Goal: Information Seeking & Learning: Learn about a topic

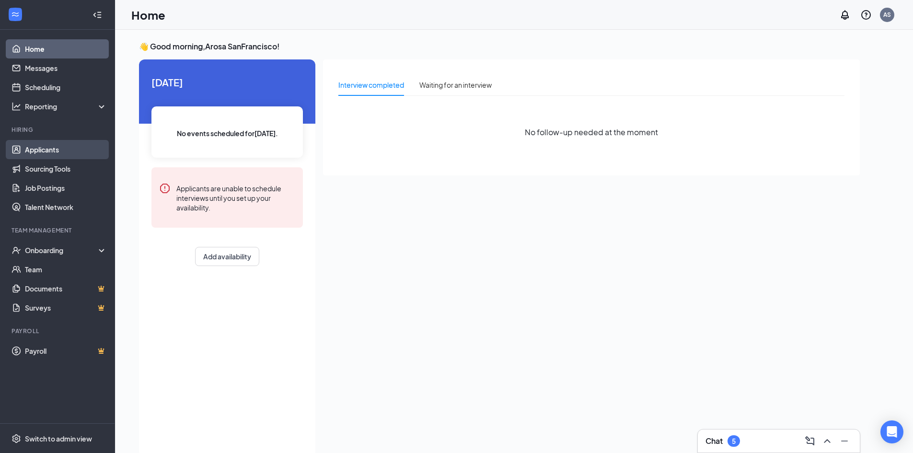
click at [59, 154] on link "Applicants" at bounding box center [66, 149] width 82 height 19
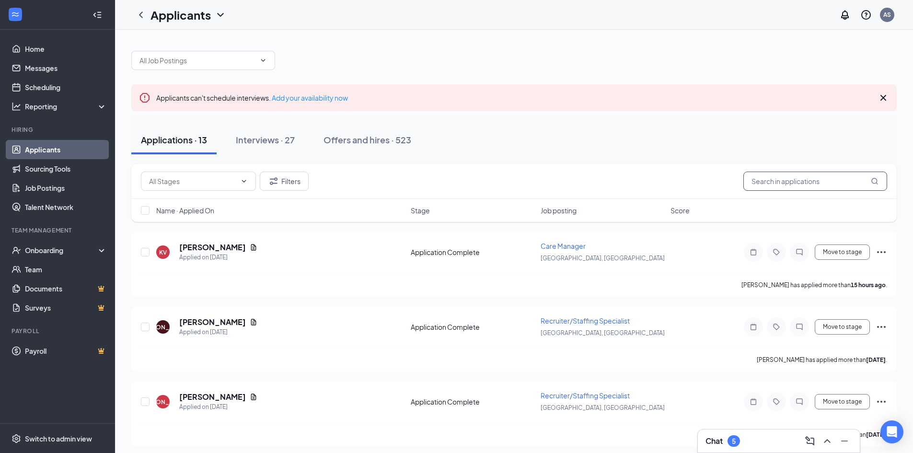
click at [768, 180] on input "text" at bounding box center [815, 181] width 144 height 19
click at [341, 141] on div "Offers and hires · 523" at bounding box center [367, 140] width 88 height 12
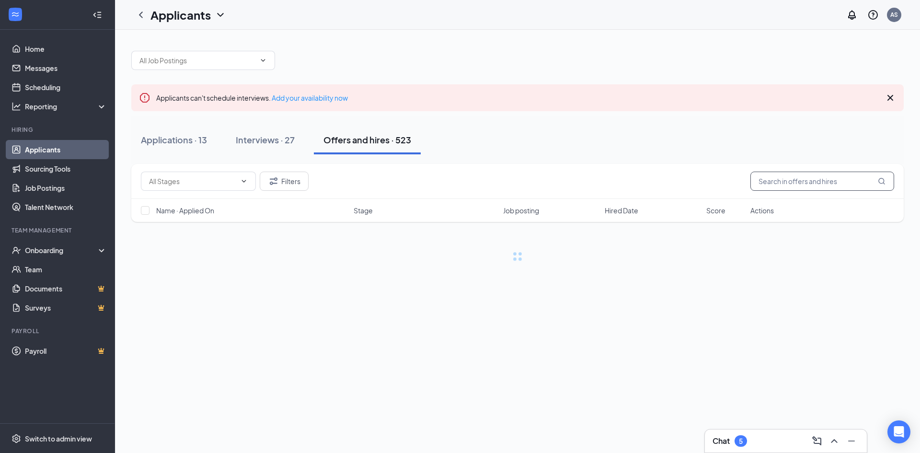
click at [769, 180] on input "text" at bounding box center [822, 181] width 144 height 19
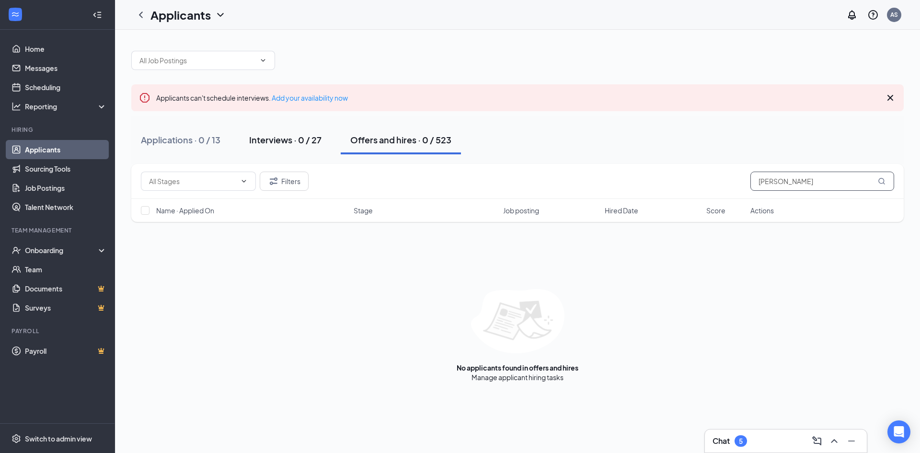
type input "[PERSON_NAME]"
click at [298, 150] on button "Interviews · 0 / 27" at bounding box center [286, 140] width 92 height 29
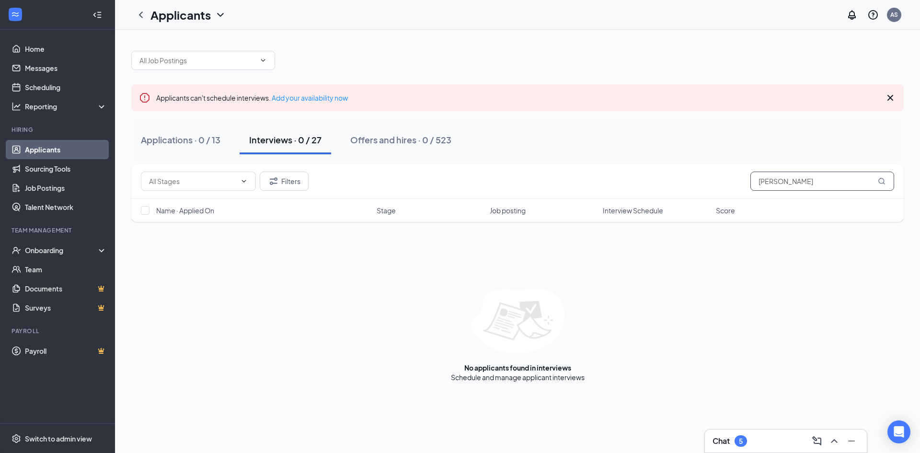
click at [774, 180] on input "[PERSON_NAME]" at bounding box center [822, 181] width 144 height 19
type input "[PERSON_NAME]"
click at [369, 146] on button "Offers and hires · 0 / 523" at bounding box center [401, 140] width 120 height 29
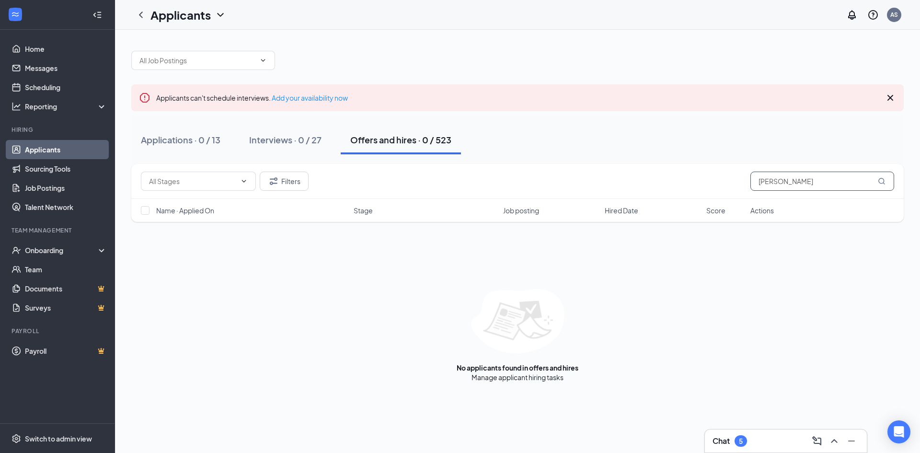
click at [771, 181] on input "[PERSON_NAME]" at bounding box center [822, 181] width 144 height 19
type input "[PERSON_NAME]"
click at [301, 134] on div "Interviews · 1 / 27" at bounding box center [283, 140] width 69 height 12
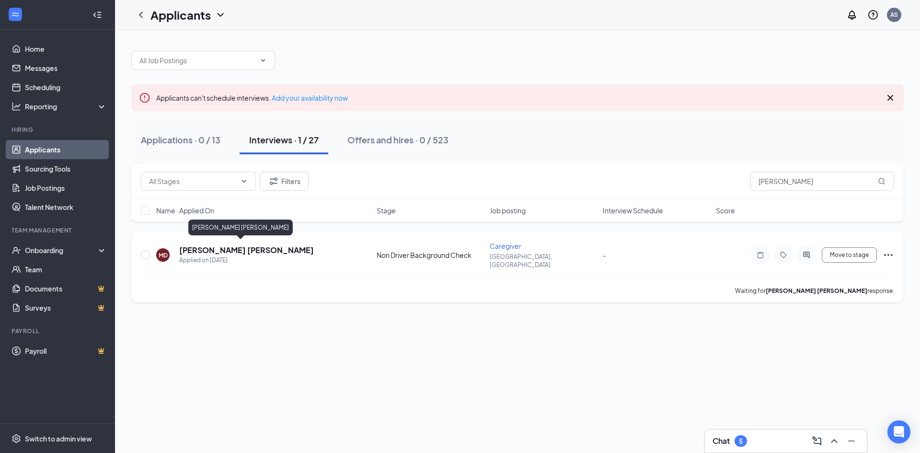
click at [255, 245] on h5 "[PERSON_NAME] [PERSON_NAME]" at bounding box center [246, 250] width 135 height 11
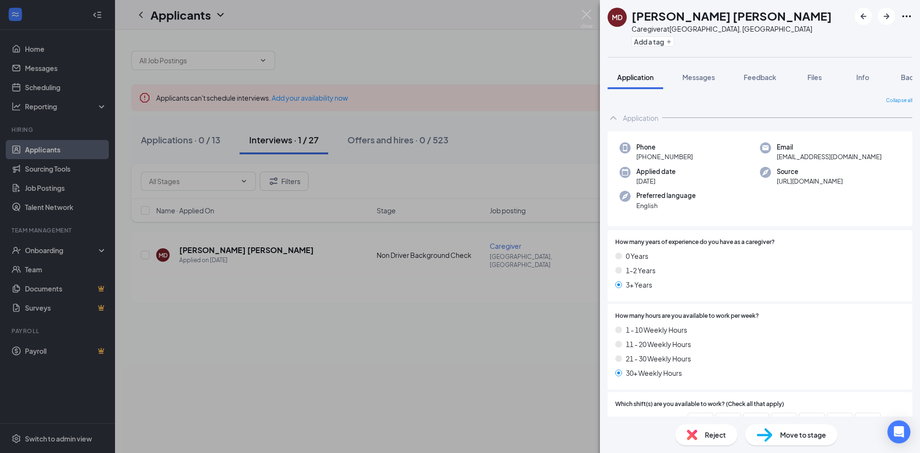
click at [819, 71] on button "Files" at bounding box center [814, 77] width 38 height 24
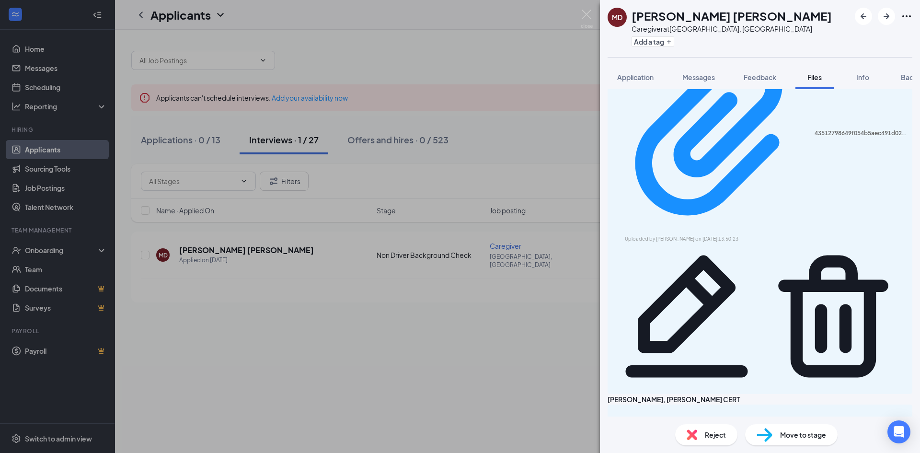
scroll to position [95, 0]
